Goal: Task Accomplishment & Management: Use online tool/utility

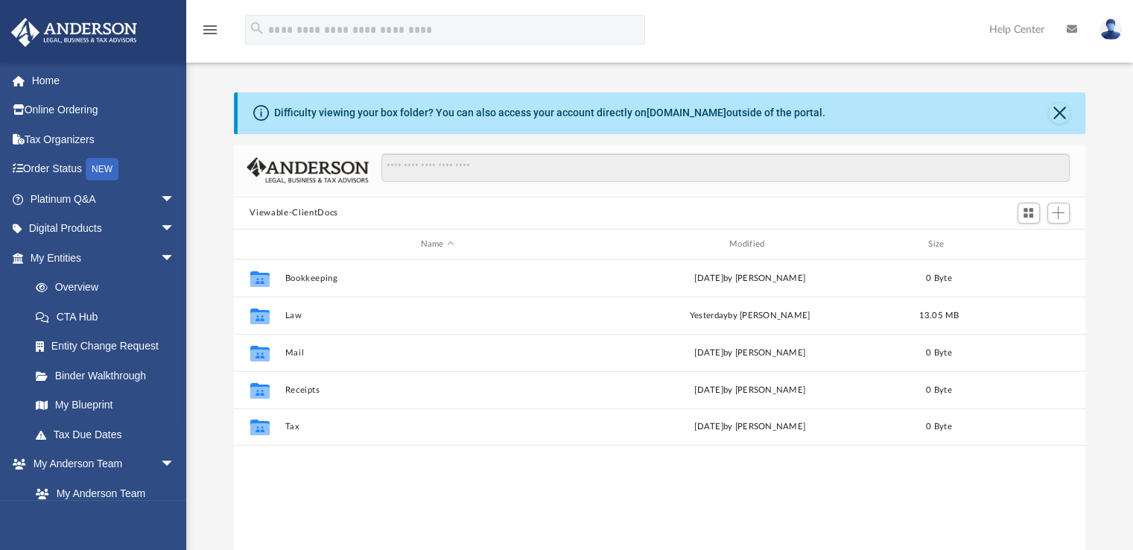
scroll to position [327, 840]
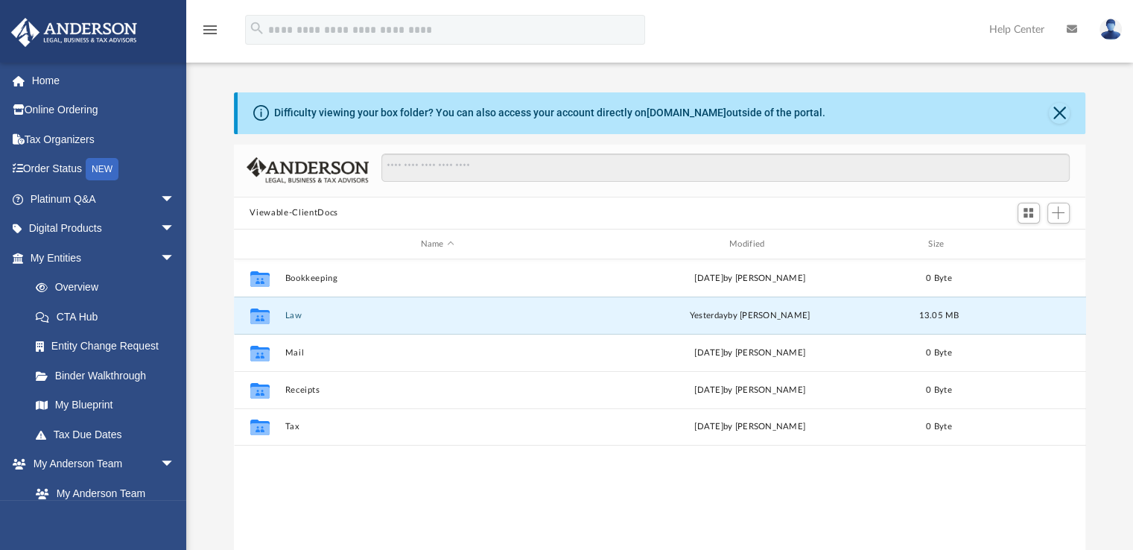
click at [319, 318] on button "Law" at bounding box center [437, 316] width 305 height 10
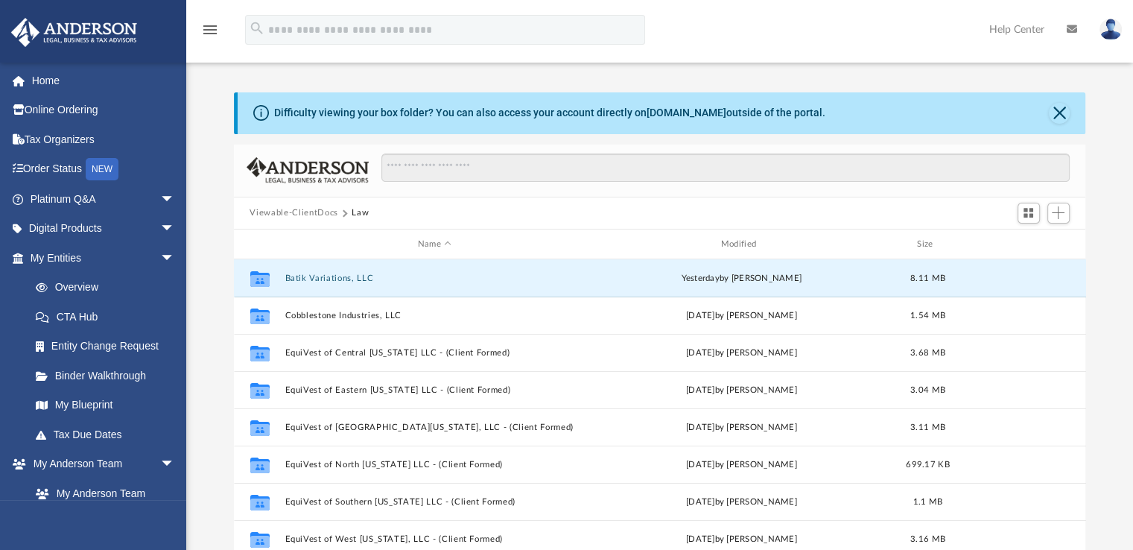
click at [356, 281] on button "Batik Variations, LLC" at bounding box center [435, 278] width 300 height 10
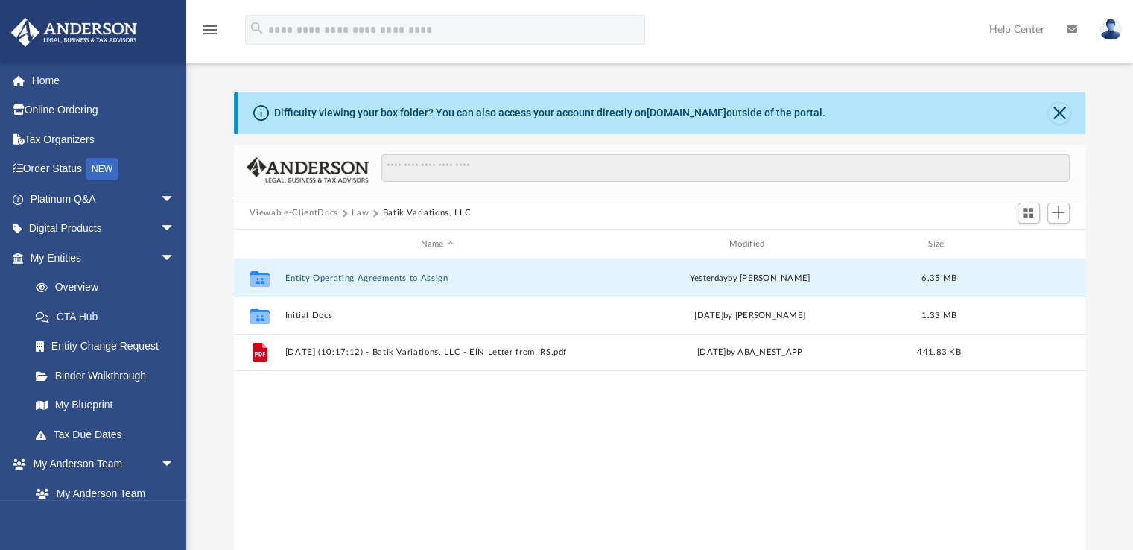
click at [356, 281] on button "Entity Operating Agreements to Assign" at bounding box center [437, 278] width 305 height 10
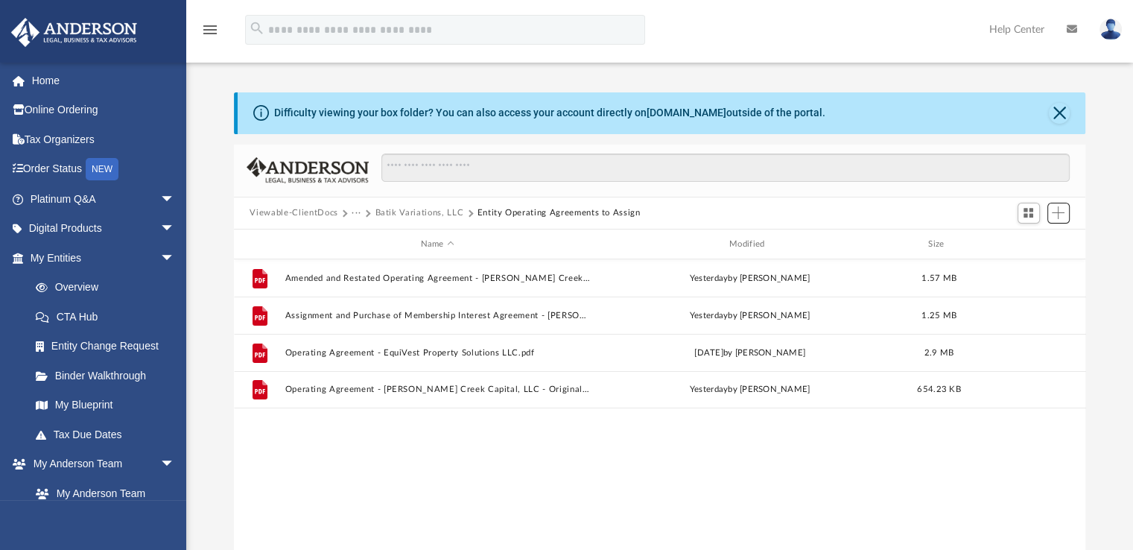
click at [1052, 216] on span "Add" at bounding box center [1058, 212] width 13 height 13
click at [1033, 236] on li "Upload" at bounding box center [1037, 243] width 48 height 16
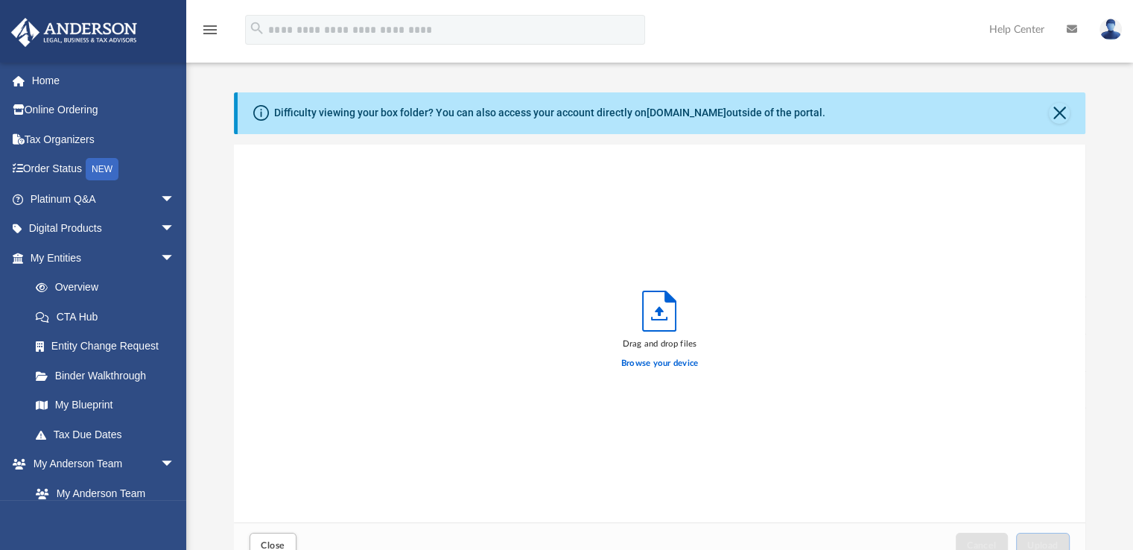
scroll to position [367, 840]
click at [679, 367] on label "Browse your device" at bounding box center [659, 363] width 77 height 13
click at [0, 0] on input "Browse your device" at bounding box center [0, 0] width 0 height 0
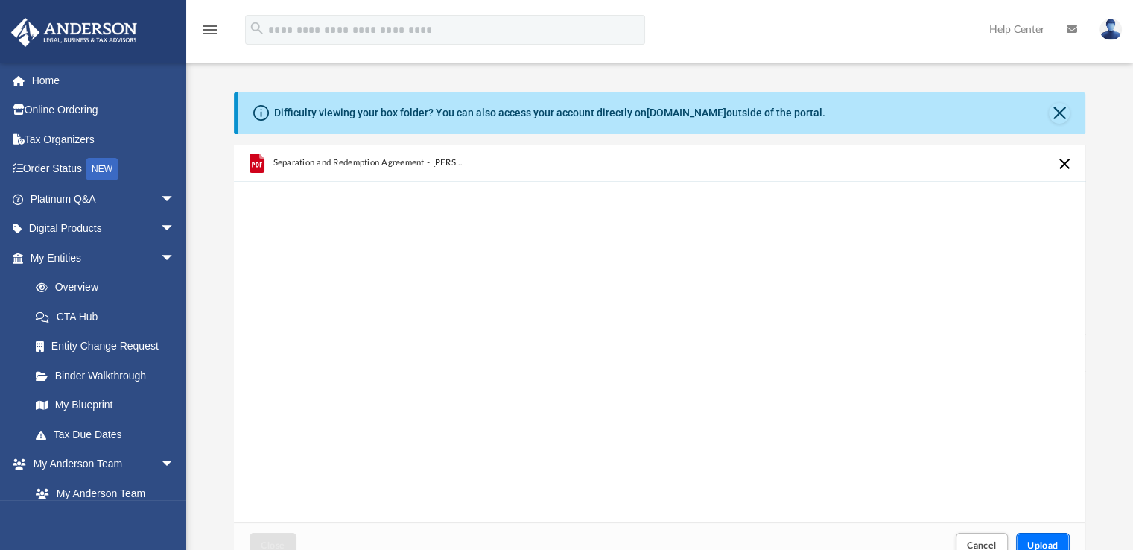
click at [1027, 542] on span "Upload" at bounding box center [1042, 545] width 31 height 9
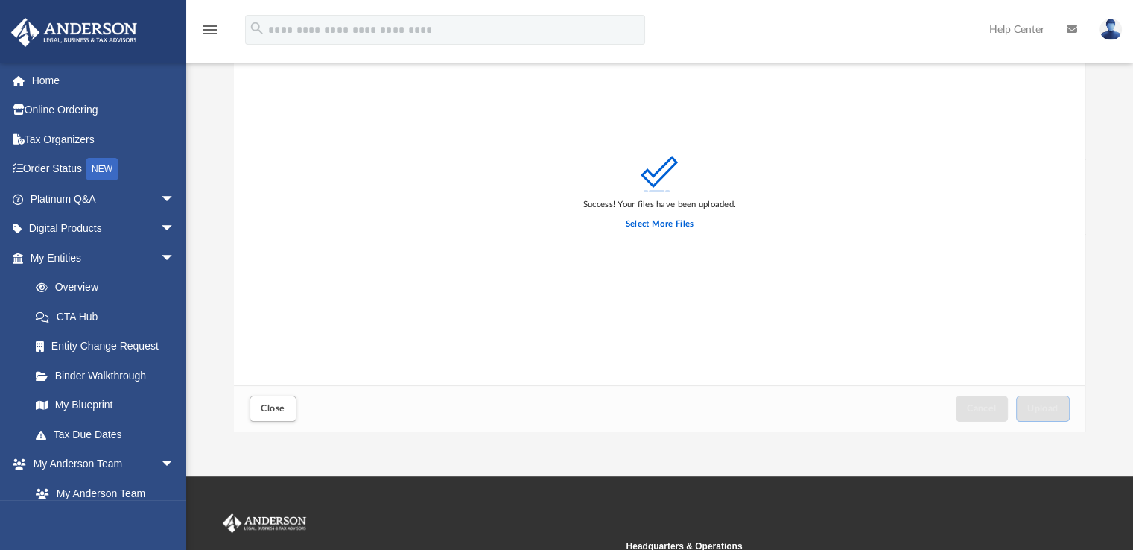
scroll to position [141, 0]
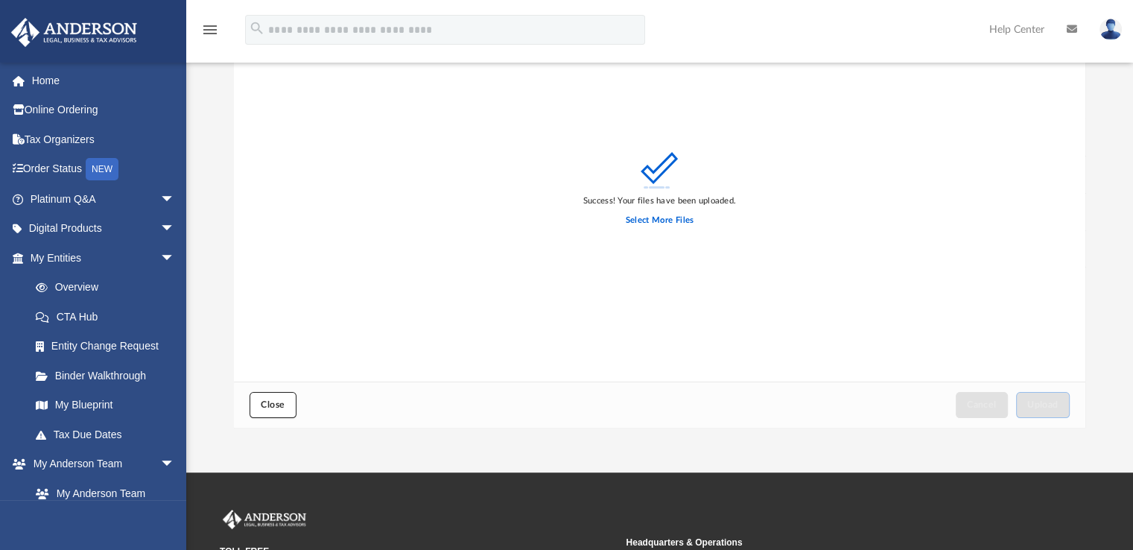
click at [267, 408] on span "Close" at bounding box center [273, 404] width 24 height 9
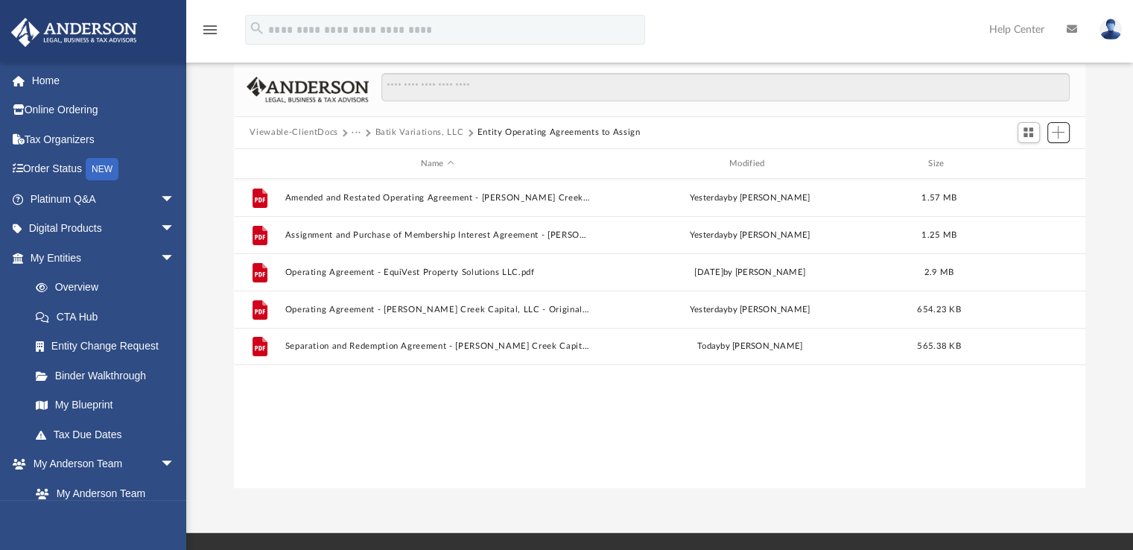
scroll to position [75, 0]
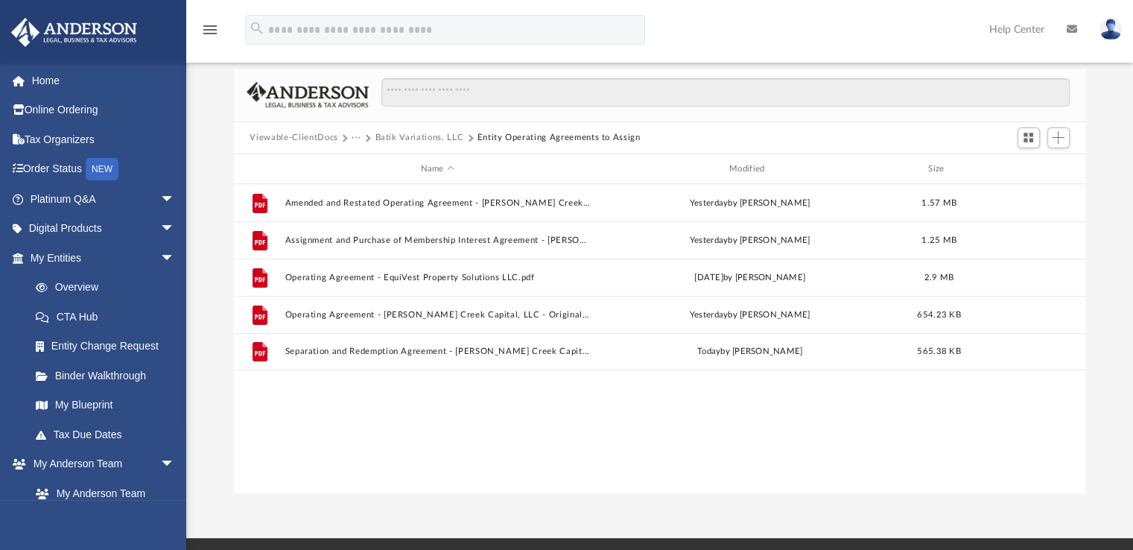
click at [749, 460] on div "File Amended and Restated Operating Agreement - [PERSON_NAME] Creek Capital, LL…" at bounding box center [660, 338] width 852 height 308
click at [313, 138] on button "Viewable-ClientDocs" at bounding box center [294, 136] width 88 height 13
